Goal: Information Seeking & Learning: Check status

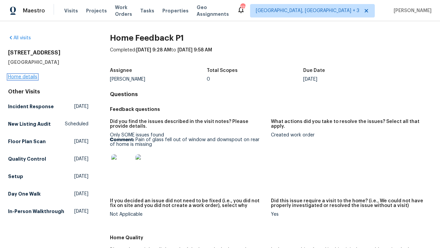
click at [32, 78] on link "Home details" at bounding box center [22, 77] width 29 height 5
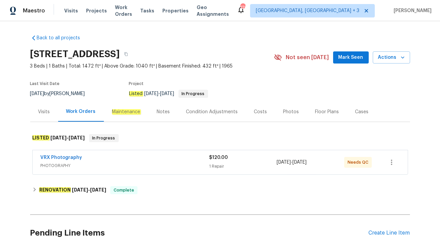
scroll to position [52, 0]
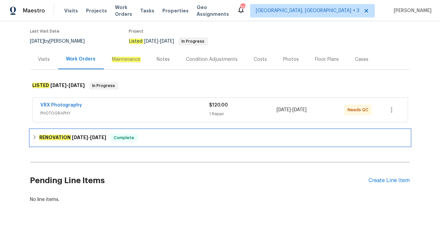
click at [141, 135] on div "RENOVATION 9/2/25 - 9/19/25 Complete" at bounding box center [220, 138] width 376 height 8
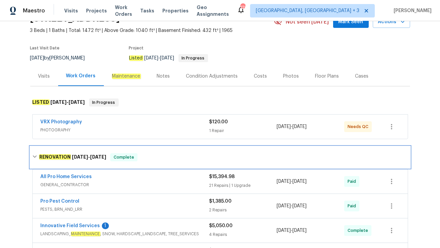
scroll to position [0, 0]
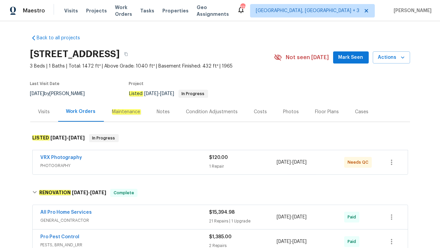
click at [42, 112] on div "Visits" at bounding box center [44, 112] width 12 height 7
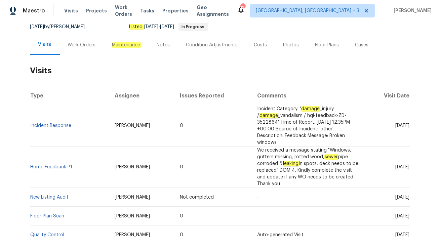
scroll to position [67, 0]
click at [59, 165] on link "Home Feedback P1" at bounding box center [52, 166] width 42 height 5
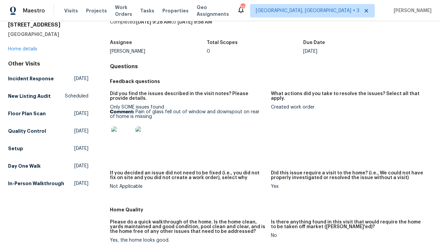
scroll to position [28, 0]
drag, startPoint x: 110, startPoint y: 106, endPoint x: 195, endPoint y: 103, distance: 84.8
click at [195, 103] on figure "Did you find the issues described in the visit notes? Please provide details. O…" at bounding box center [190, 126] width 161 height 71
drag, startPoint x: 111, startPoint y: 105, endPoint x: 189, endPoint y: 105, distance: 78.0
click at [189, 105] on div "Only SOME issues found Comment: Pain of glass fell out of window and downspout …" at bounding box center [188, 128] width 156 height 47
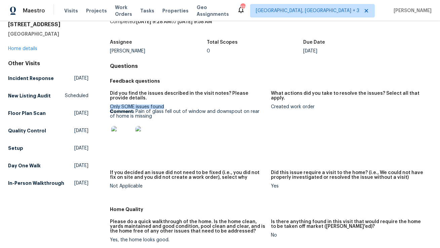
copy div "Only SOME issues found"
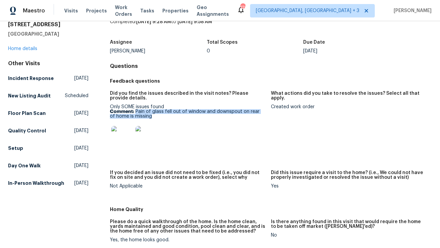
drag, startPoint x: 135, startPoint y: 112, endPoint x: 158, endPoint y: 115, distance: 22.5
click at [158, 115] on p "Comment: Pain of glass fell out of window and downspout on rear of home is miss…" at bounding box center [188, 113] width 156 height 9
copy p "Pain of glass fell out of window and downspout on rear of home is missing"
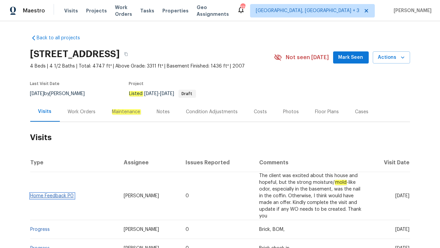
click at [55, 194] on link "Home Feedback P0" at bounding box center [52, 196] width 43 height 5
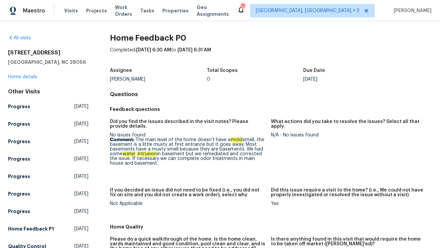
drag, startPoint x: 134, startPoint y: 137, endPoint x: 168, endPoint y: 164, distance: 42.6
click at [168, 164] on p "Comment: The main level of the home doesn’t have a mold smell, the basement is …" at bounding box center [188, 151] width 156 height 28
copy p "The main level of the home doesn’t have a mold smell, the basement is a little …"
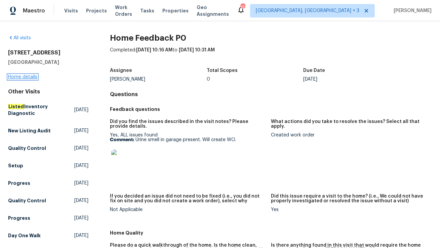
click at [31, 77] on link "Home details" at bounding box center [22, 77] width 29 height 5
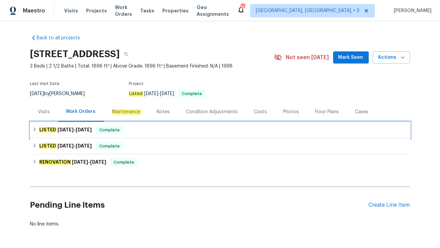
click at [144, 125] on div "LISTED [DATE] - [DATE] Complete" at bounding box center [220, 130] width 380 height 16
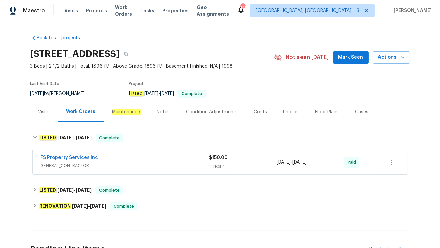
click at [146, 156] on div "FS Property Services Inc" at bounding box center [125, 158] width 169 height 8
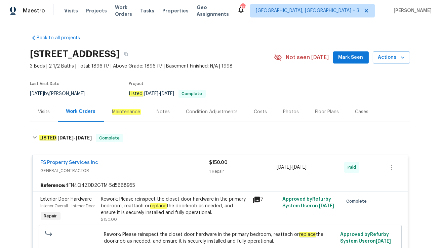
scroll to position [56, 0]
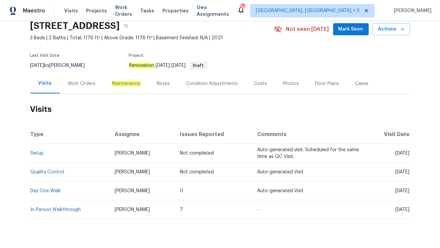
scroll to position [45, 0]
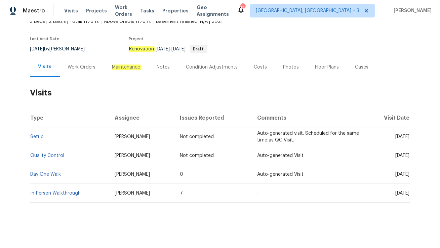
click at [77, 67] on div "Work Orders" at bounding box center [82, 67] width 28 height 7
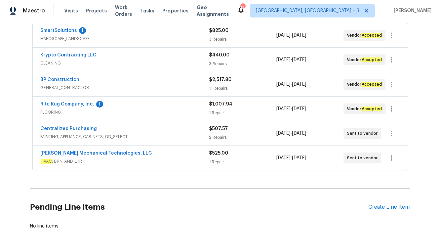
scroll to position [128, 0]
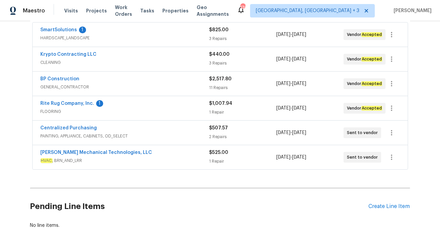
click at [134, 159] on span "HVAC , BRN_AND_LRR" at bounding box center [125, 160] width 168 height 7
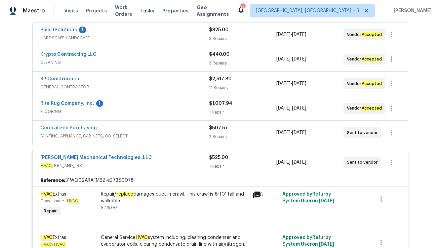
click at [147, 133] on span "PAINTING, APPLIANCE, CABINETS, OD_SELECT" at bounding box center [125, 136] width 168 height 7
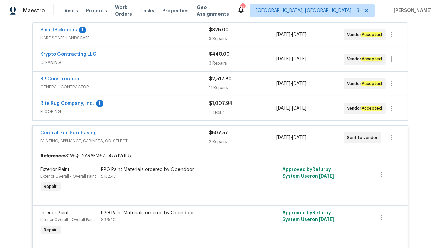
click at [126, 108] on span "FLOORING" at bounding box center [125, 111] width 168 height 7
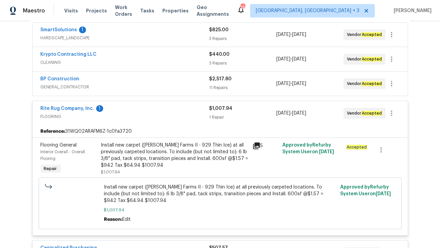
click at [117, 87] on span "GENERAL_CONTRACTOR" at bounding box center [125, 87] width 168 height 7
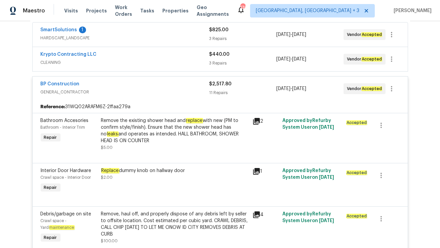
click at [103, 61] on span "CLEANING" at bounding box center [125, 62] width 168 height 7
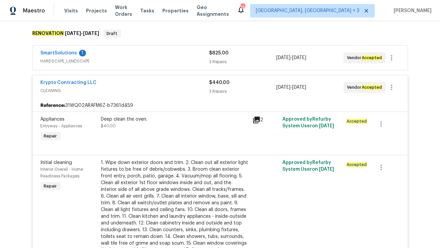
scroll to position [103, 0]
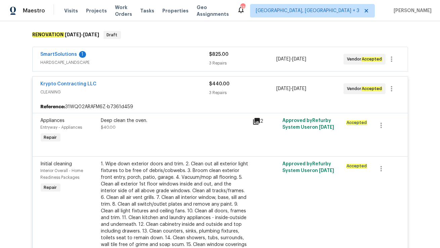
click at [117, 58] on div "SmartSolutions 1" at bounding box center [125, 55] width 168 height 8
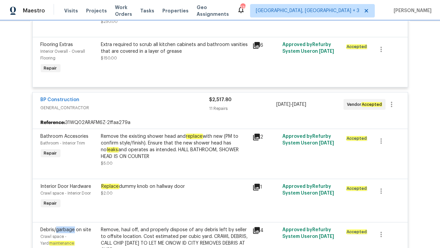
scroll to position [574, 0]
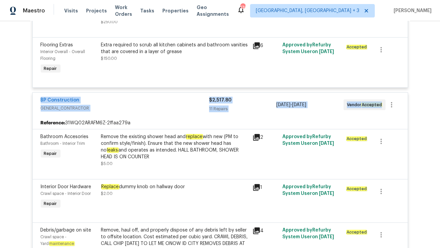
drag, startPoint x: 38, startPoint y: 101, endPoint x: 386, endPoint y: 106, distance: 348.3
click at [386, 106] on div "BP Construction GENERAL_CONTRACTOR $2,517.80 11 Repairs 9/30/2025 - 10/1/2025 V…" at bounding box center [220, 105] width 375 height 24
copy div "BP Construction GENERAL_CONTRACTOR $2,517.80 11 Repairs 9/30/2025 - 10/1/2025 V…"
